Goal: Task Accomplishment & Management: Use online tool/utility

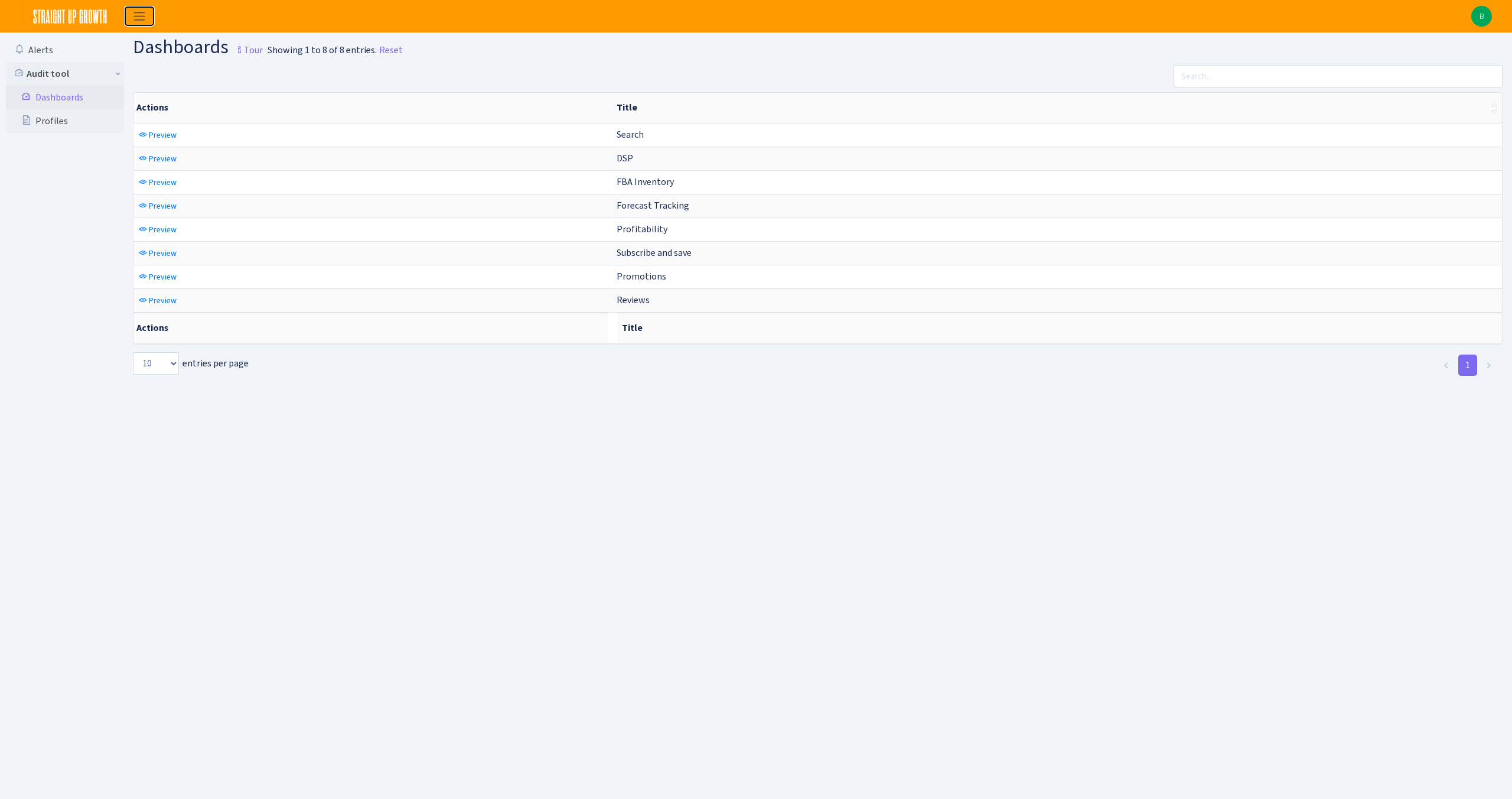
click at [139, 14] on span "Toggle navigation" at bounding box center [139, 16] width 18 height 14
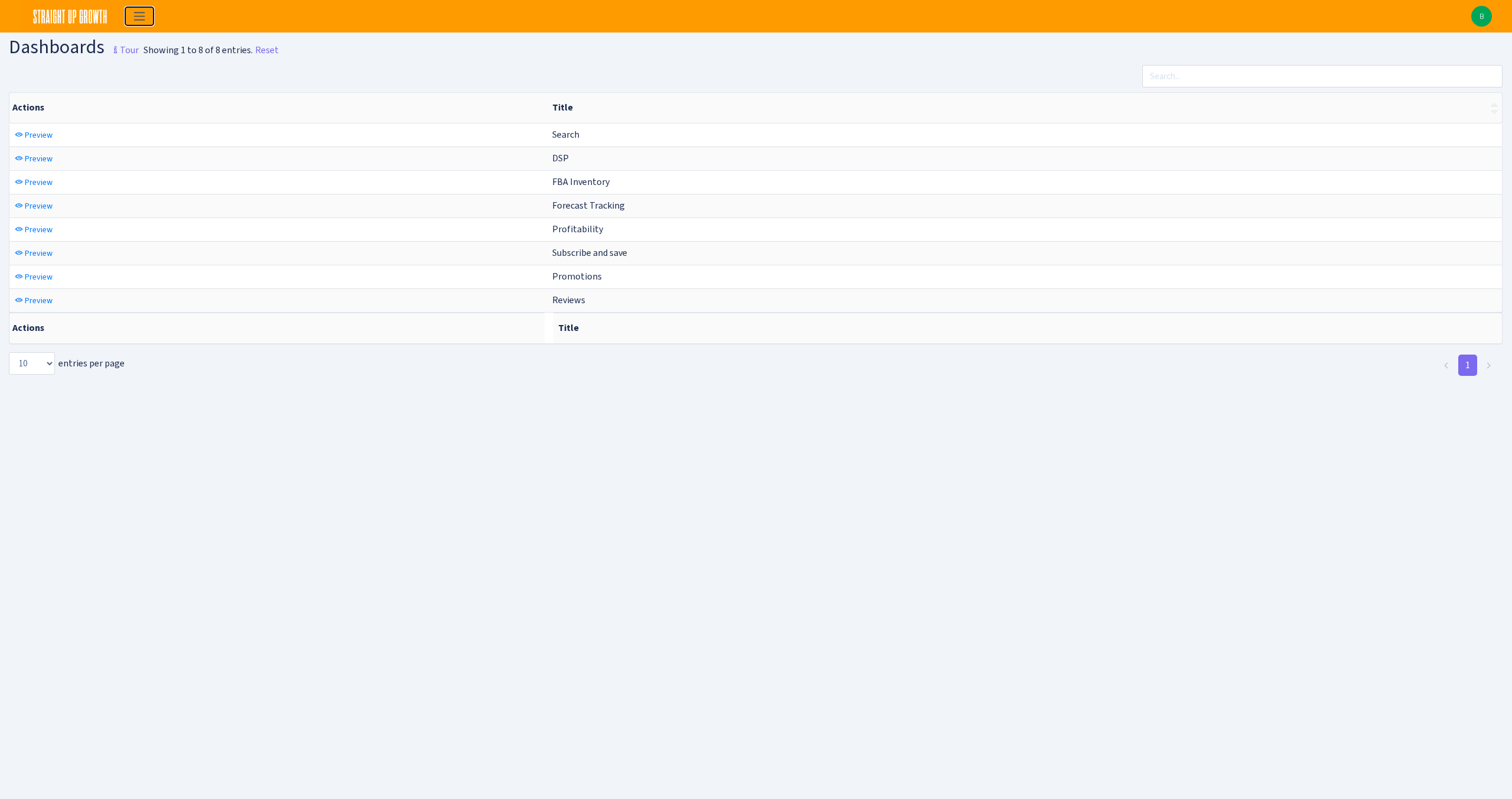
click at [139, 14] on span "Toggle navigation" at bounding box center [139, 16] width 18 height 14
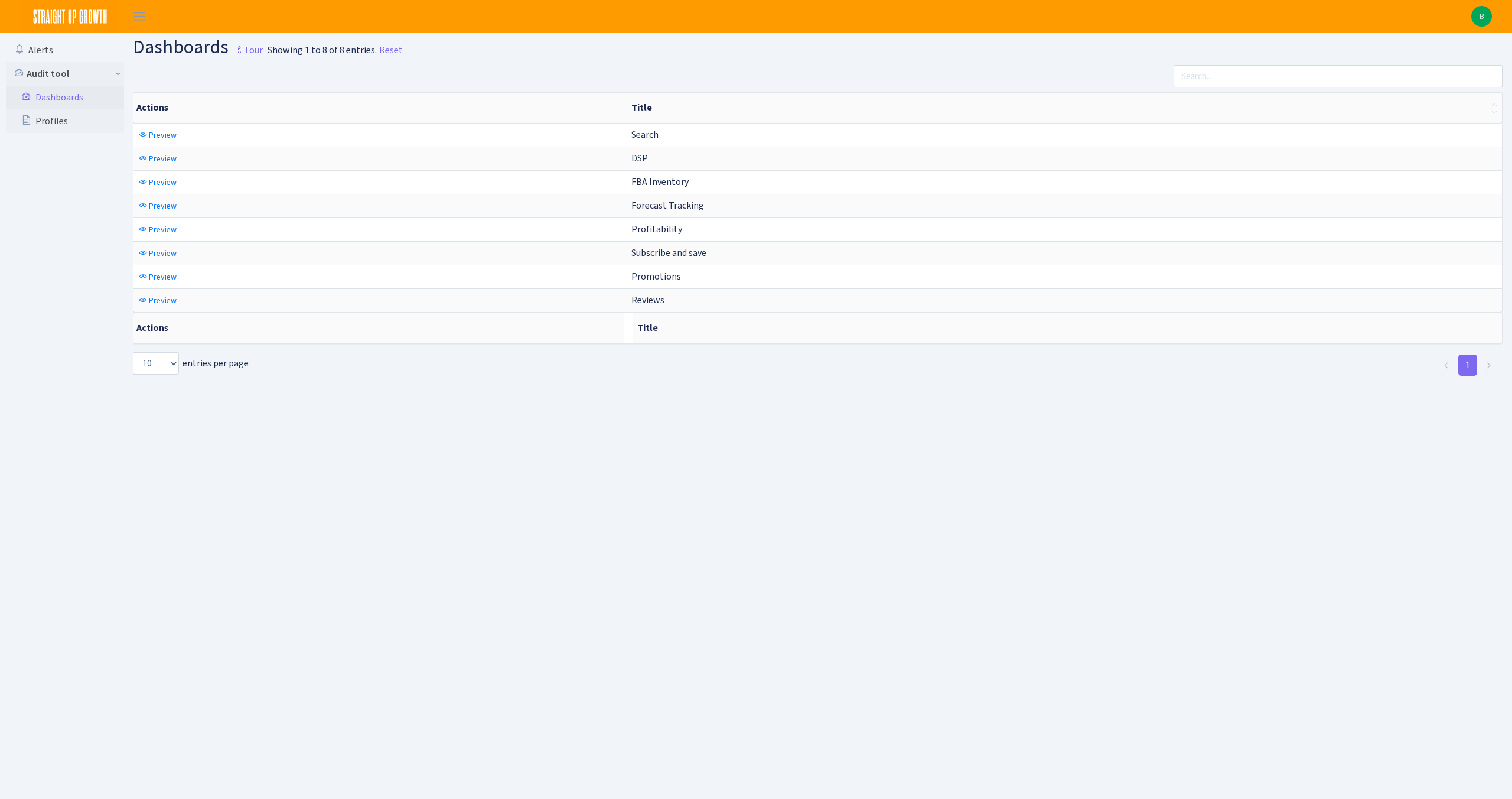
click at [56, 14] on img at bounding box center [71, 16] width 98 height 33
click at [214, 52] on h1 "Dashboards Tour" at bounding box center [198, 48] width 130 height 23
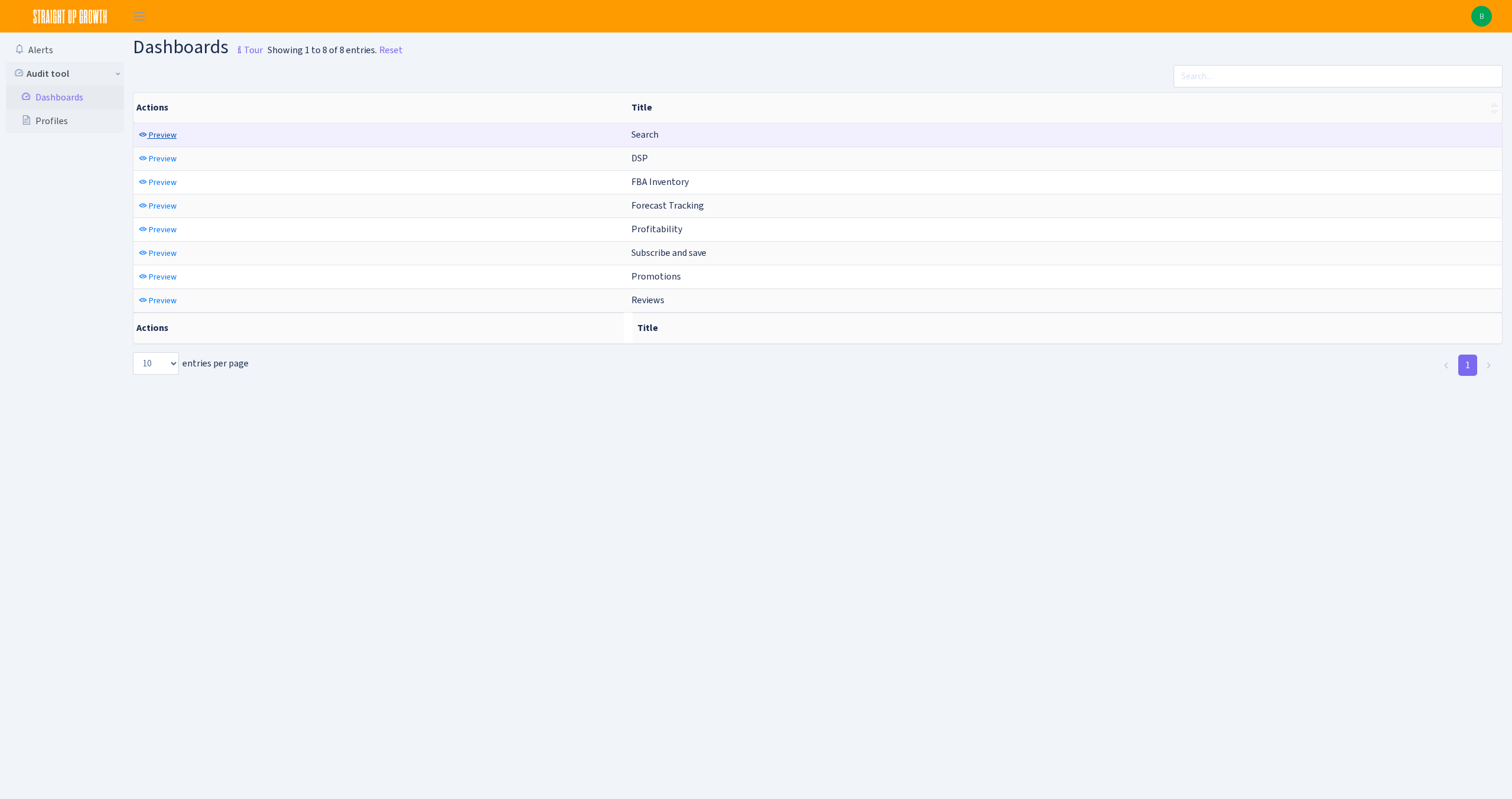
click at [164, 139] on span "Preview" at bounding box center [163, 135] width 28 height 11
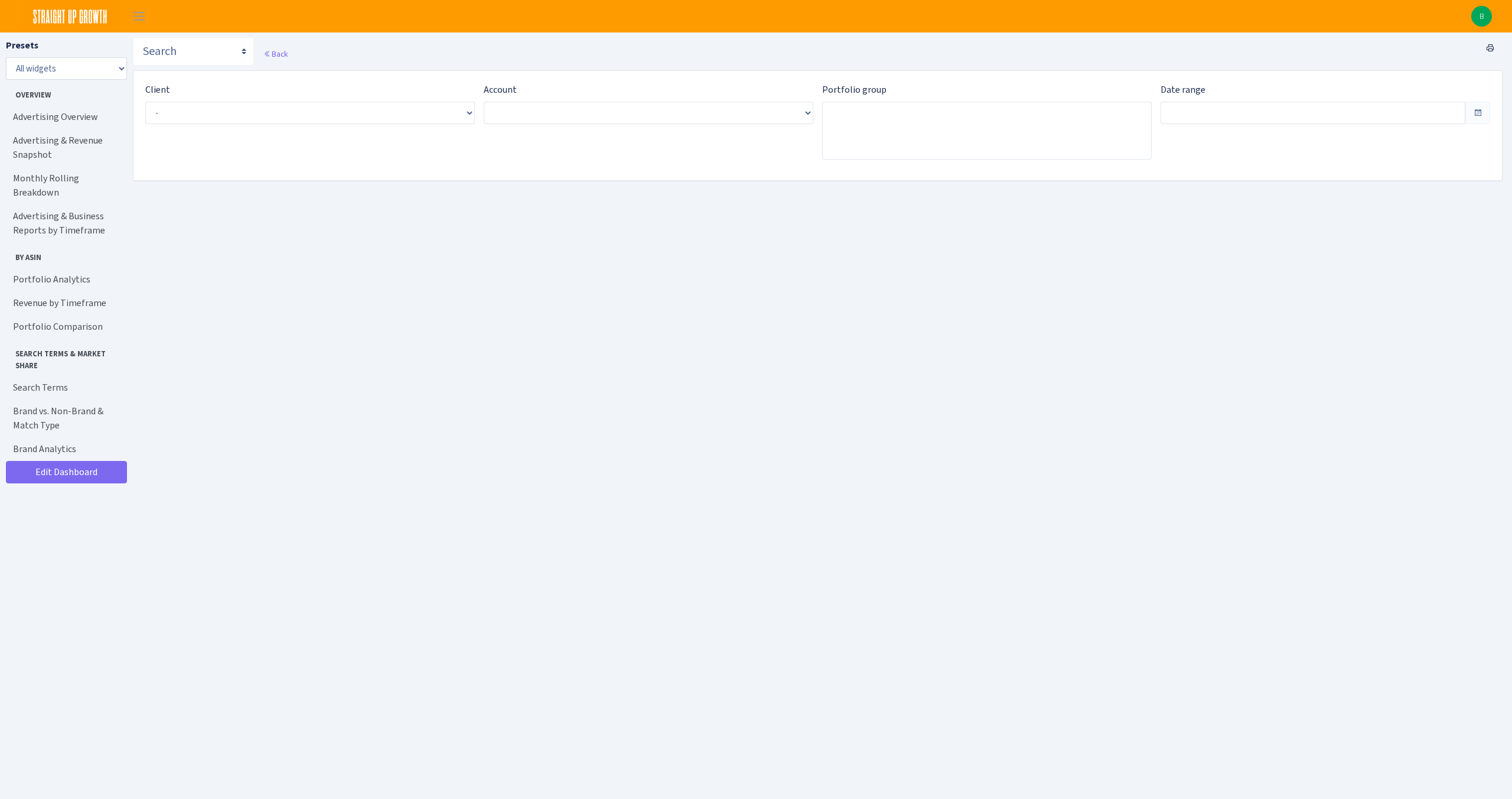
type input "[DATE] - [DATE]"
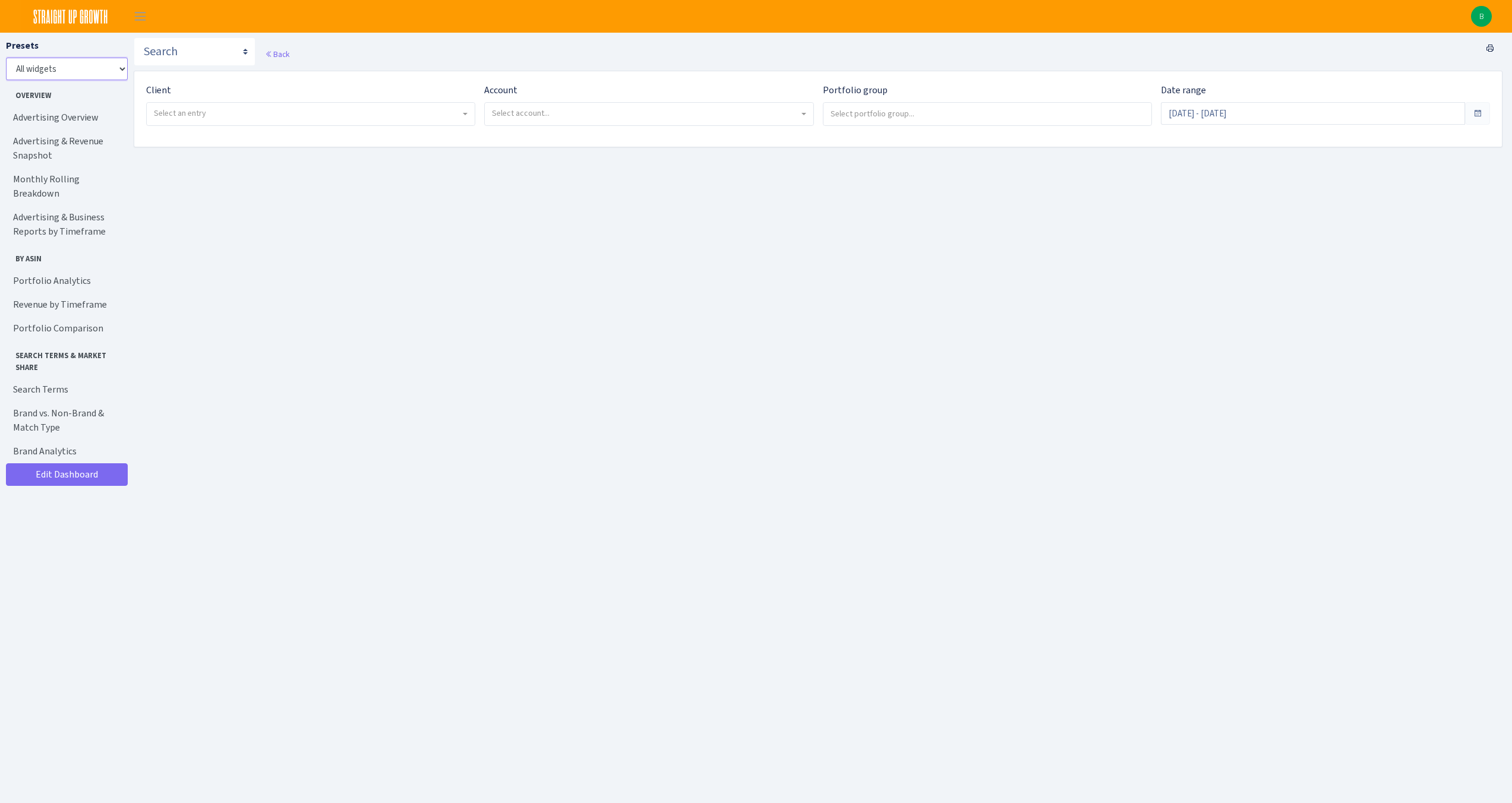
click at [118, 68] on select "All widgets" at bounding box center [67, 68] width 122 height 22
click at [6, 58] on select "All widgets" at bounding box center [67, 68] width 122 height 22
click at [71, 463] on link "Edit Dashboard" at bounding box center [67, 474] width 122 height 22
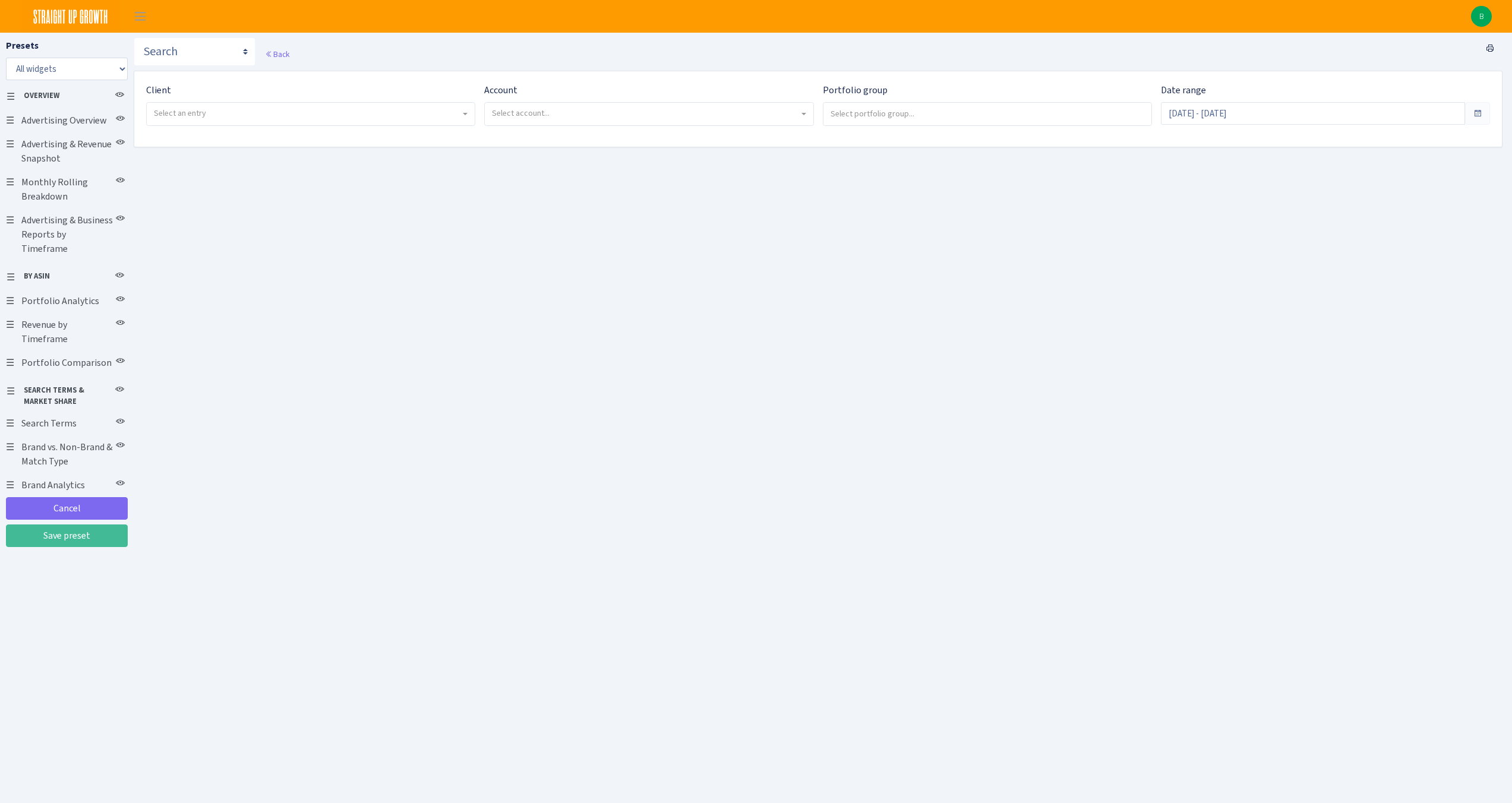
click at [76, 17] on img at bounding box center [71, 16] width 99 height 33
